Goal: Find specific page/section: Find specific page/section

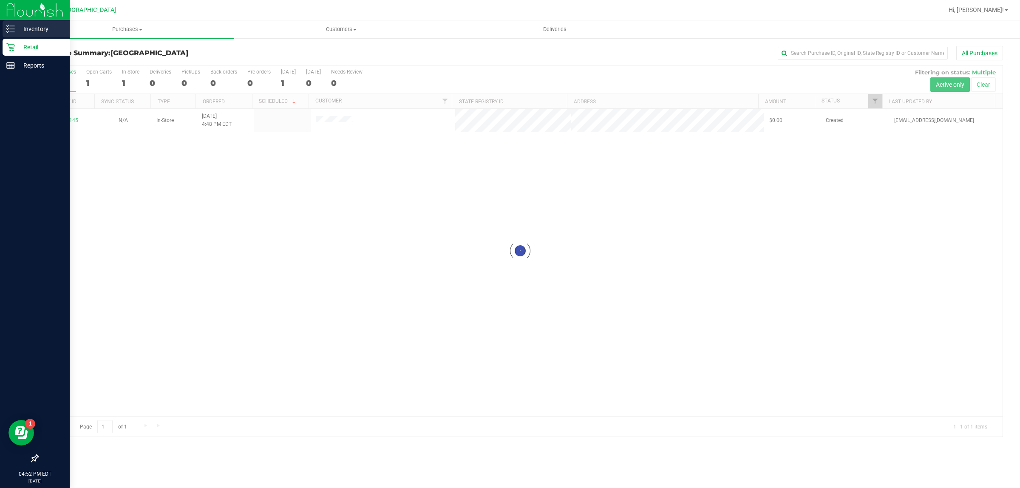
click at [41, 28] on p "Inventory" at bounding box center [40, 29] width 51 height 10
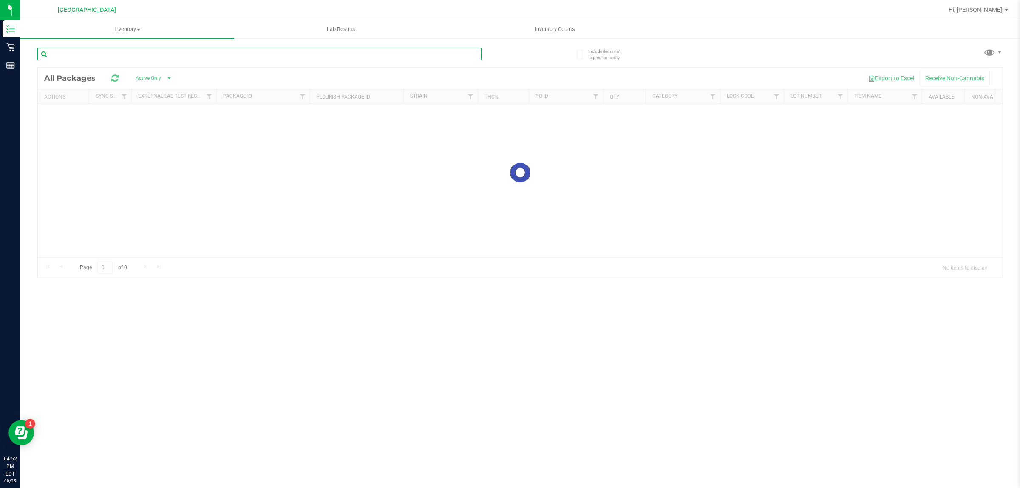
click at [201, 53] on input "text" at bounding box center [259, 54] width 444 height 13
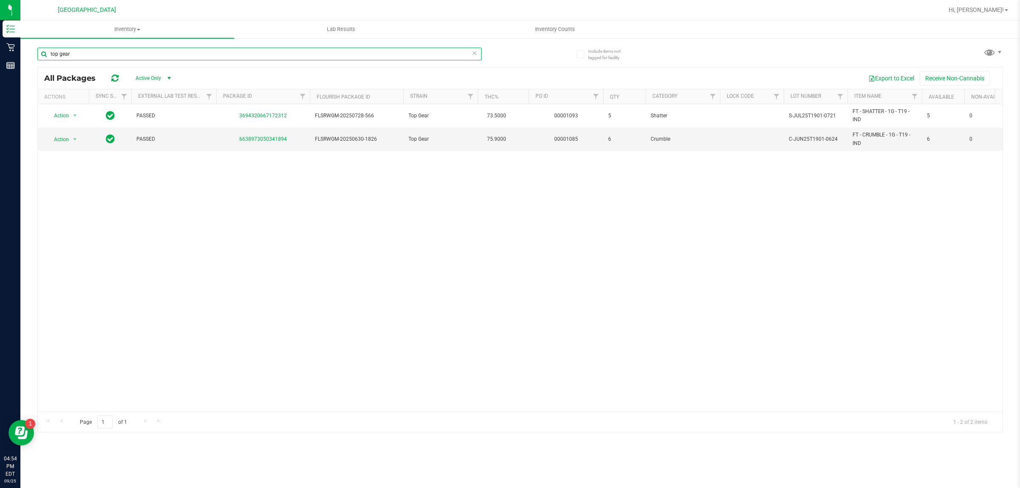
type input "top gear"
